Goal: Task Accomplishment & Management: Use online tool/utility

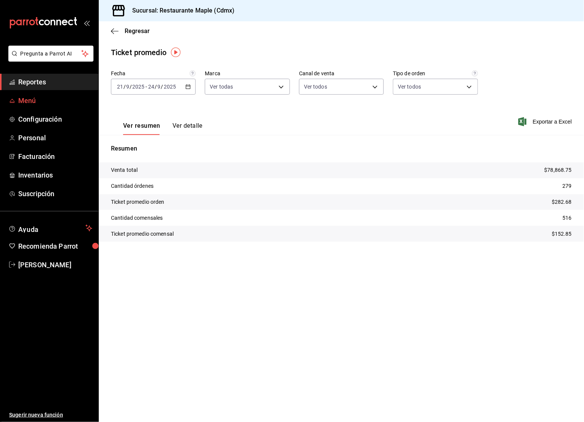
click at [39, 100] on span "Menú" at bounding box center [55, 100] width 74 height 10
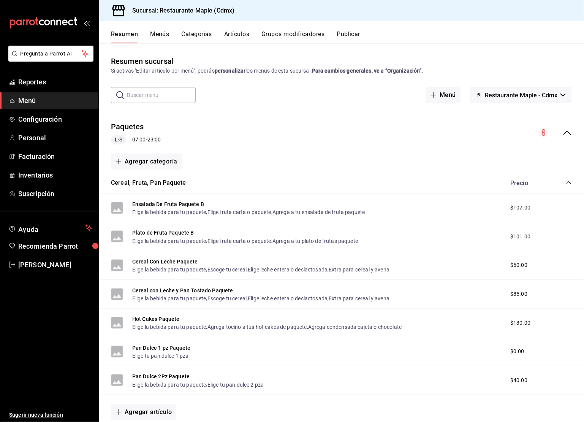
click at [570, 135] on icon "collapse-menu-row" at bounding box center [567, 132] width 9 height 9
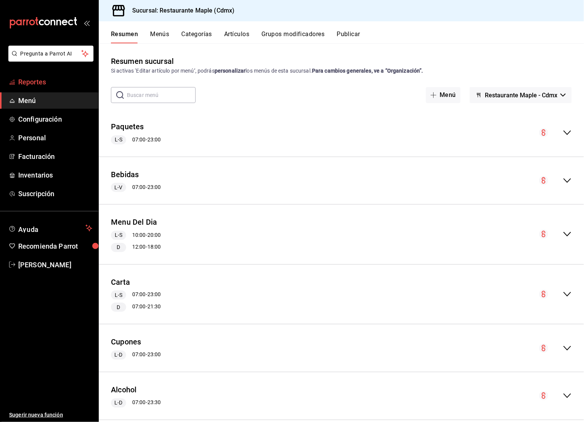
click at [36, 77] on span "Reportes" at bounding box center [55, 82] width 74 height 10
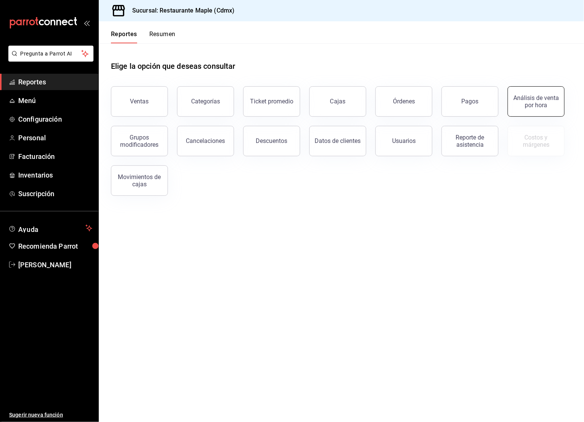
click at [555, 109] on button "Análisis de venta por hora" at bounding box center [536, 101] width 57 height 30
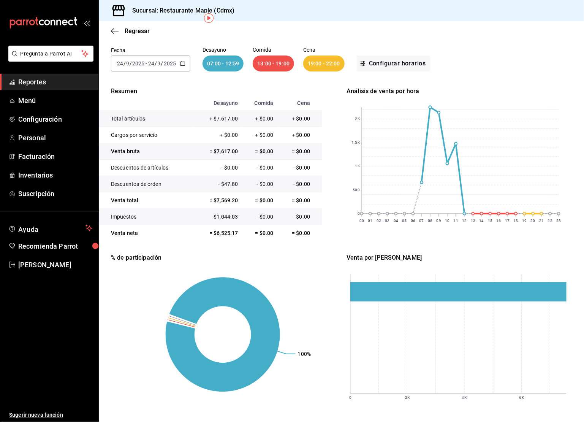
scroll to position [50, 0]
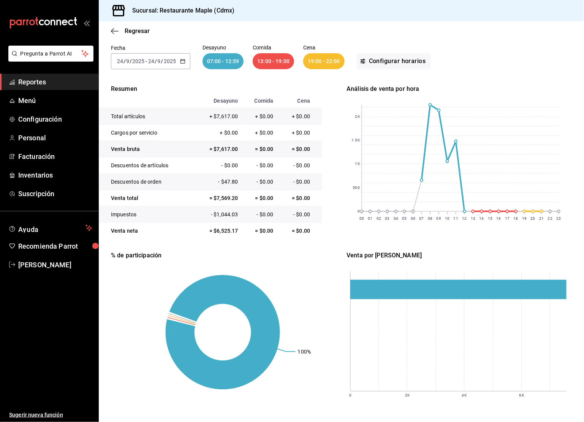
click at [276, 63] on div "13:00 - 19:00" at bounding box center [273, 61] width 41 height 16
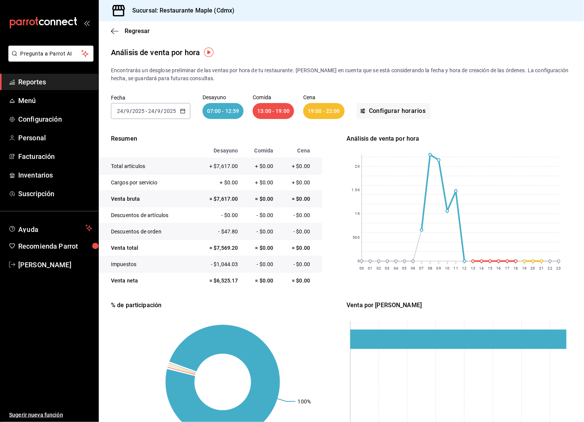
click at [272, 109] on div "13:00 - 19:00" at bounding box center [273, 111] width 41 height 16
click at [380, 110] on button "Configurar horarios" at bounding box center [394, 111] width 74 height 16
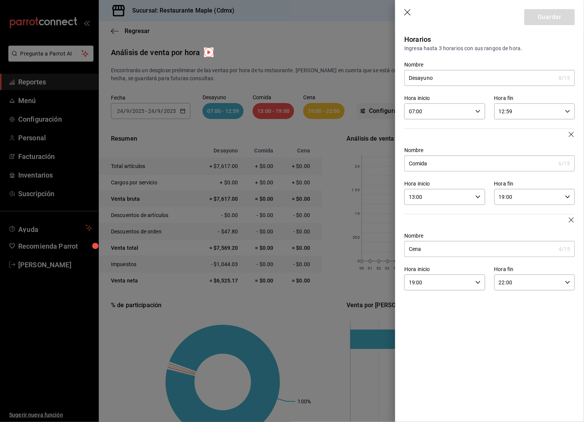
click at [528, 193] on input "19:00" at bounding box center [529, 196] width 68 height 15
click at [520, 219] on span "18" at bounding box center [515, 221] width 28 height 6
type input "18:00"
click at [551, 17] on div at bounding box center [292, 211] width 584 height 422
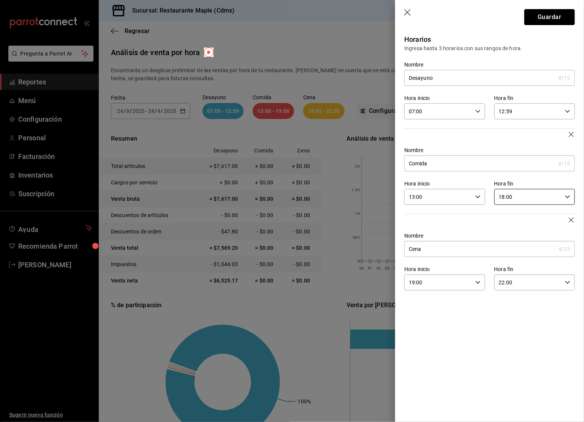
click at [551, 17] on button "Guardar" at bounding box center [550, 17] width 51 height 16
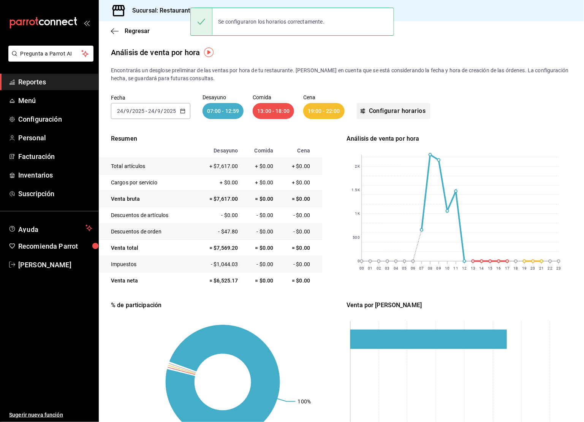
click at [386, 111] on button "Configurar horarios" at bounding box center [394, 111] width 74 height 16
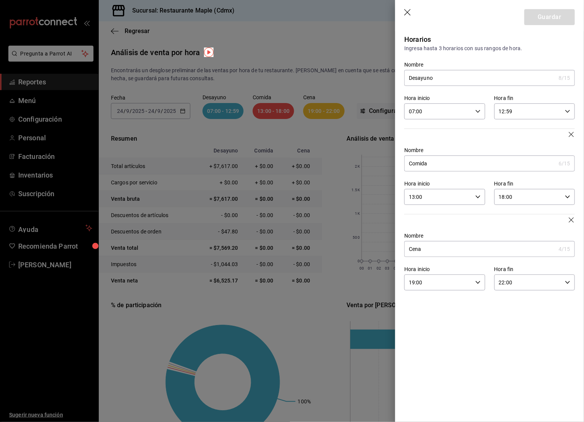
click at [477, 279] on div "19:00 Hora inicio" at bounding box center [445, 283] width 81 height 16
click at [430, 302] on span "18" at bounding box center [425, 299] width 28 height 6
type input "18:00"
click at [542, 14] on div at bounding box center [292, 211] width 584 height 422
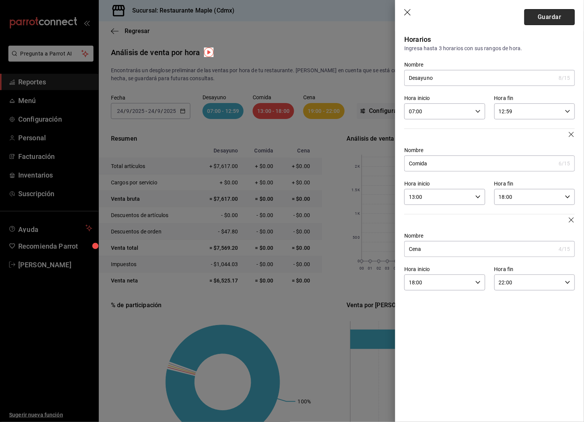
click at [542, 19] on button "Guardar" at bounding box center [550, 17] width 51 height 16
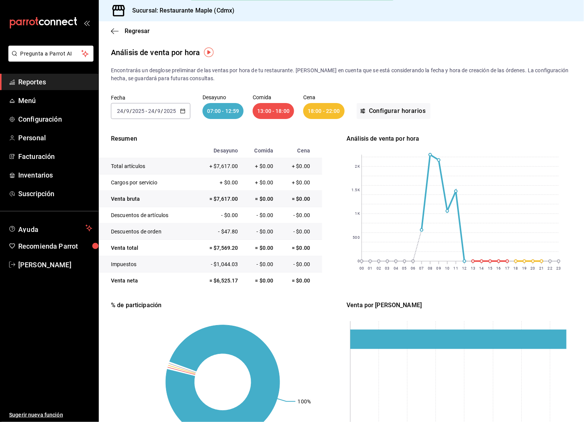
click at [235, 110] on div "07:00 - 12:59" at bounding box center [223, 111] width 41 height 16
click at [405, 113] on button "Configurar horarios" at bounding box center [394, 111] width 74 height 16
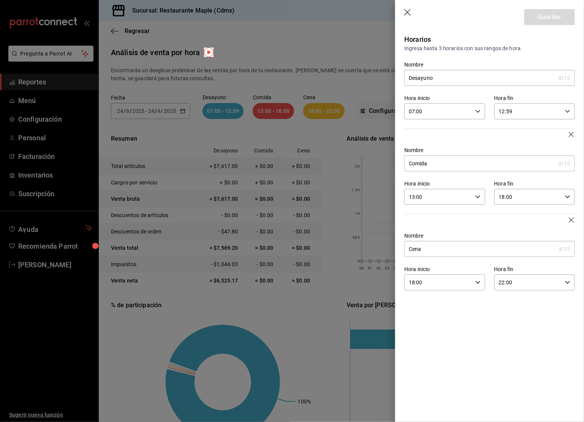
click at [566, 109] on icon "button" at bounding box center [567, 111] width 5 height 5
click at [520, 148] on span "13" at bounding box center [515, 148] width 28 height 6
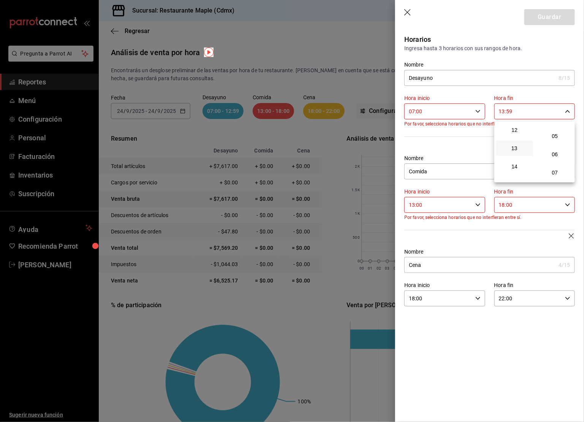
scroll to position [0, 0]
click at [557, 127] on button "00" at bounding box center [554, 130] width 37 height 15
type input "13:00"
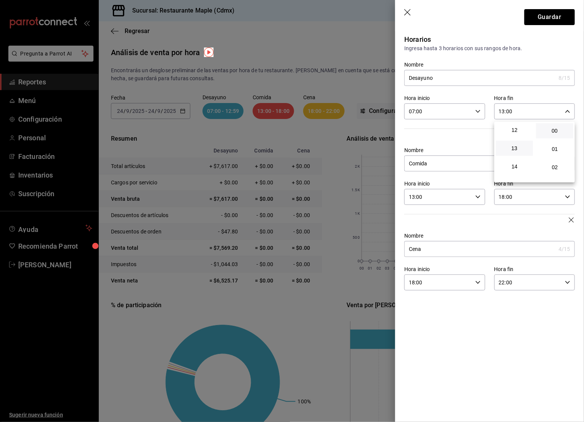
click at [553, 17] on div at bounding box center [292, 211] width 584 height 422
click at [553, 17] on button "Guardar" at bounding box center [550, 17] width 51 height 16
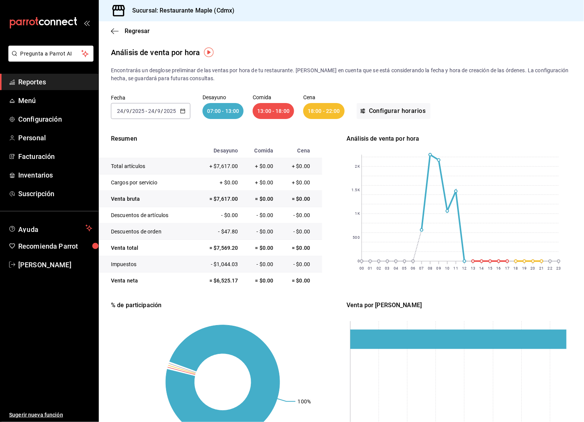
click at [181, 109] on \(Stroke\) "button" at bounding box center [183, 111] width 5 height 4
click at [137, 145] on li "Ayer" at bounding box center [146, 151] width 71 height 17
